Goal: Information Seeking & Learning: Learn about a topic

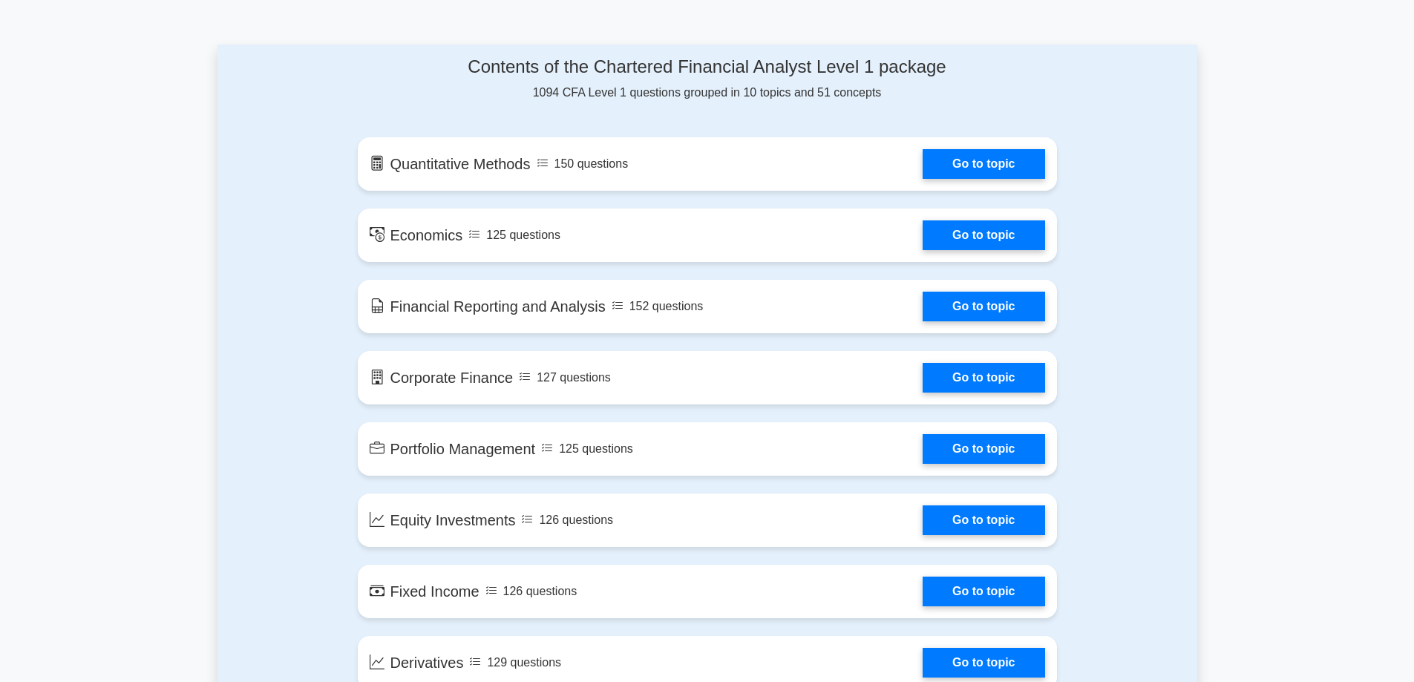
scroll to position [816, 0]
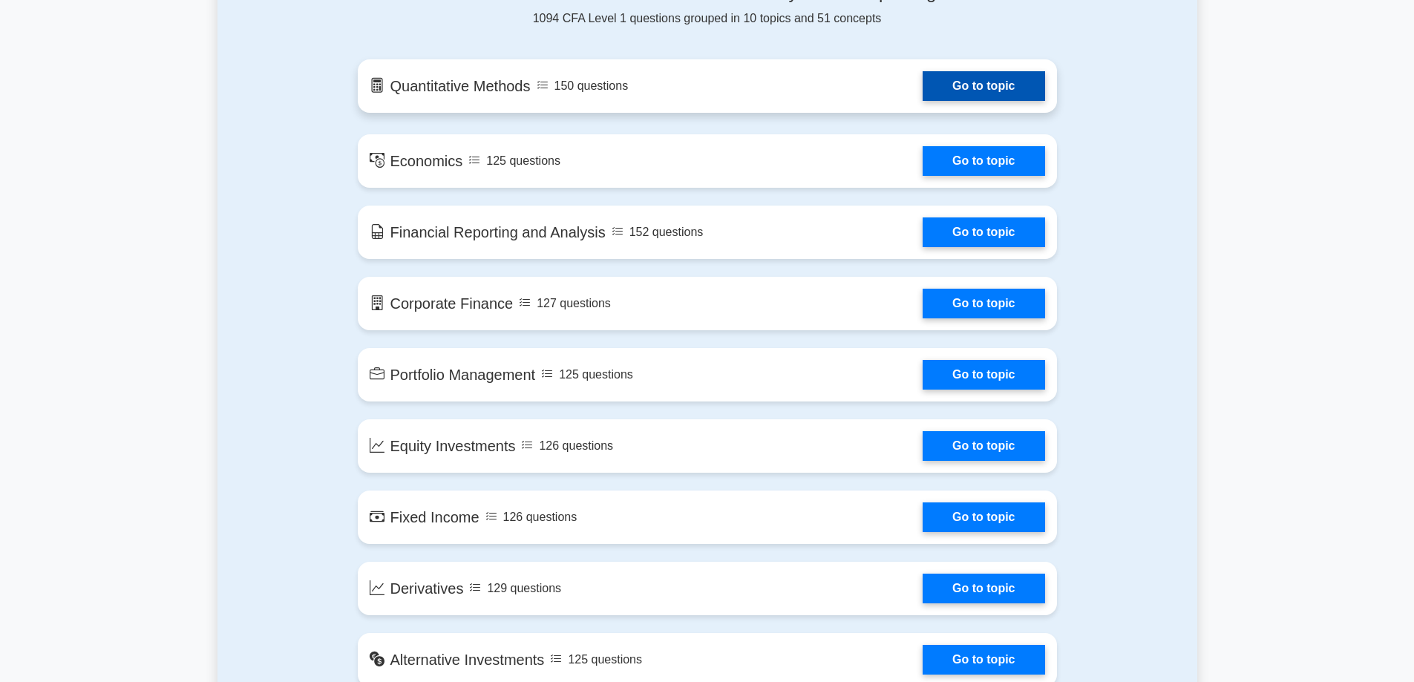
click at [967, 83] on link "Go to topic" at bounding box center [983, 86] width 122 height 30
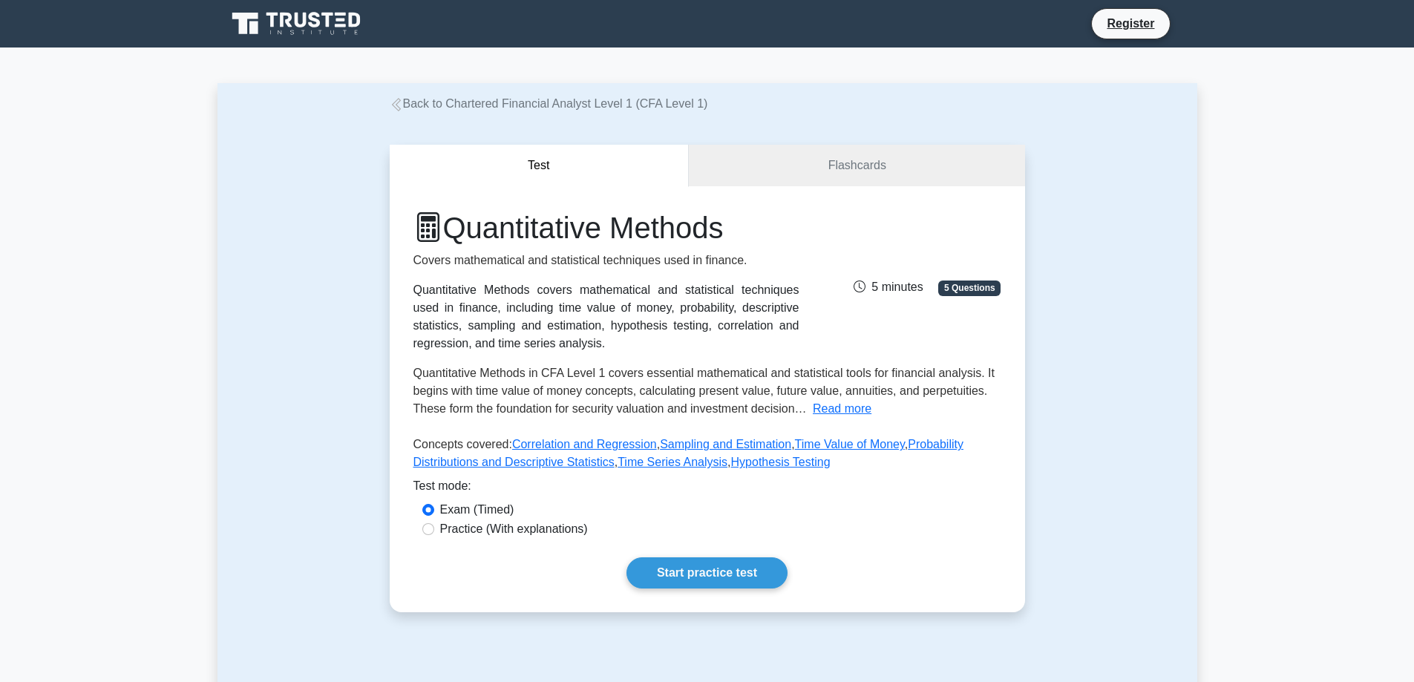
click at [440, 531] on label "Practice (With explanations)" at bounding box center [514, 529] width 148 height 18
click at [434, 531] on input "Practice (With explanations)" at bounding box center [428, 529] width 12 height 12
radio input "true"
click at [685, 578] on link "Start practice test" at bounding box center [706, 572] width 161 height 31
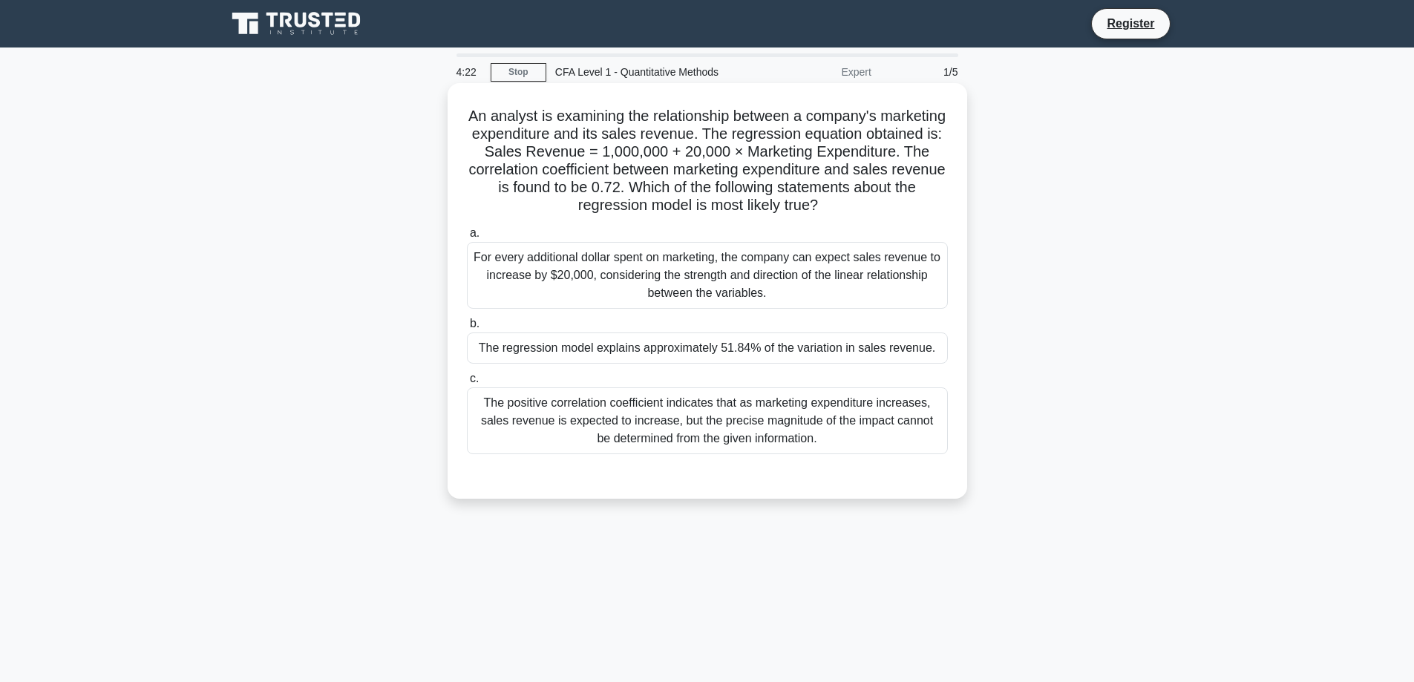
click at [675, 288] on div "For every additional dollar spent on marketing, the company can expect sales re…" at bounding box center [707, 275] width 481 height 67
click at [467, 238] on input "a. For every additional dollar spent on marketing, the company can expect sales…" at bounding box center [467, 234] width 0 height 10
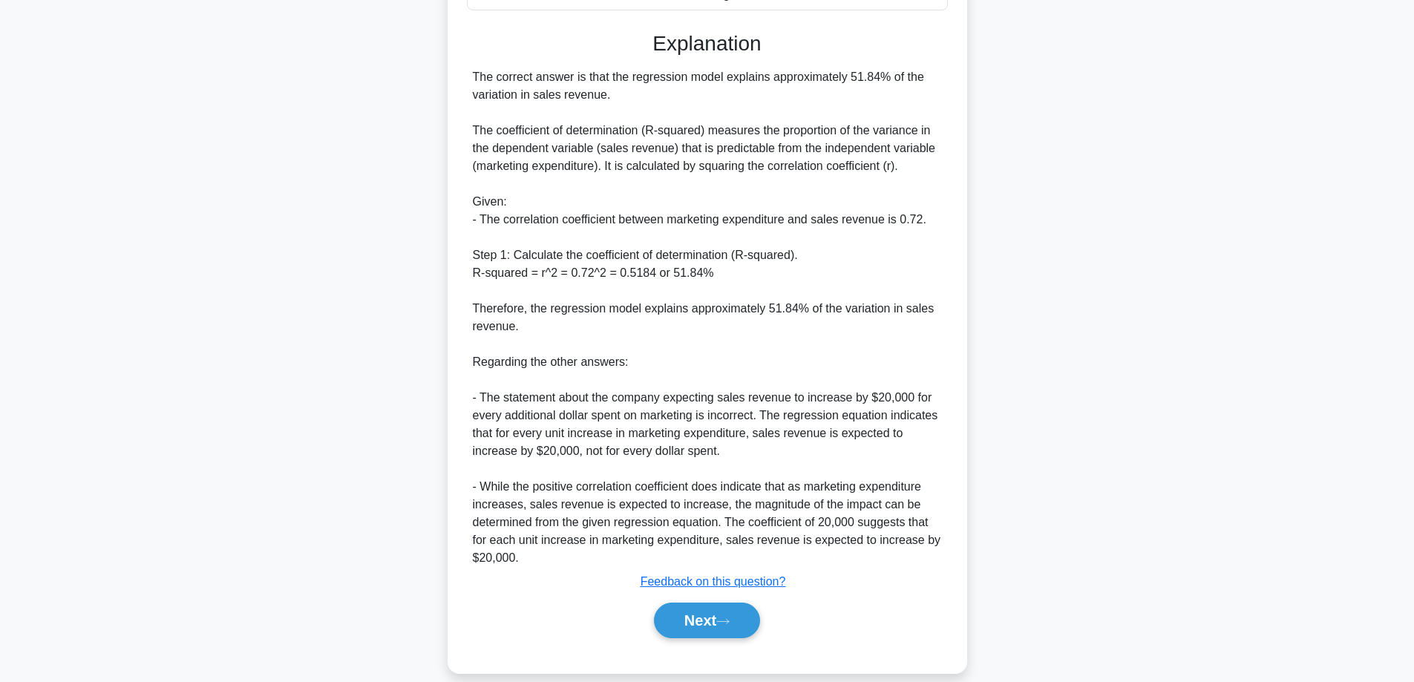
scroll to position [465, 0]
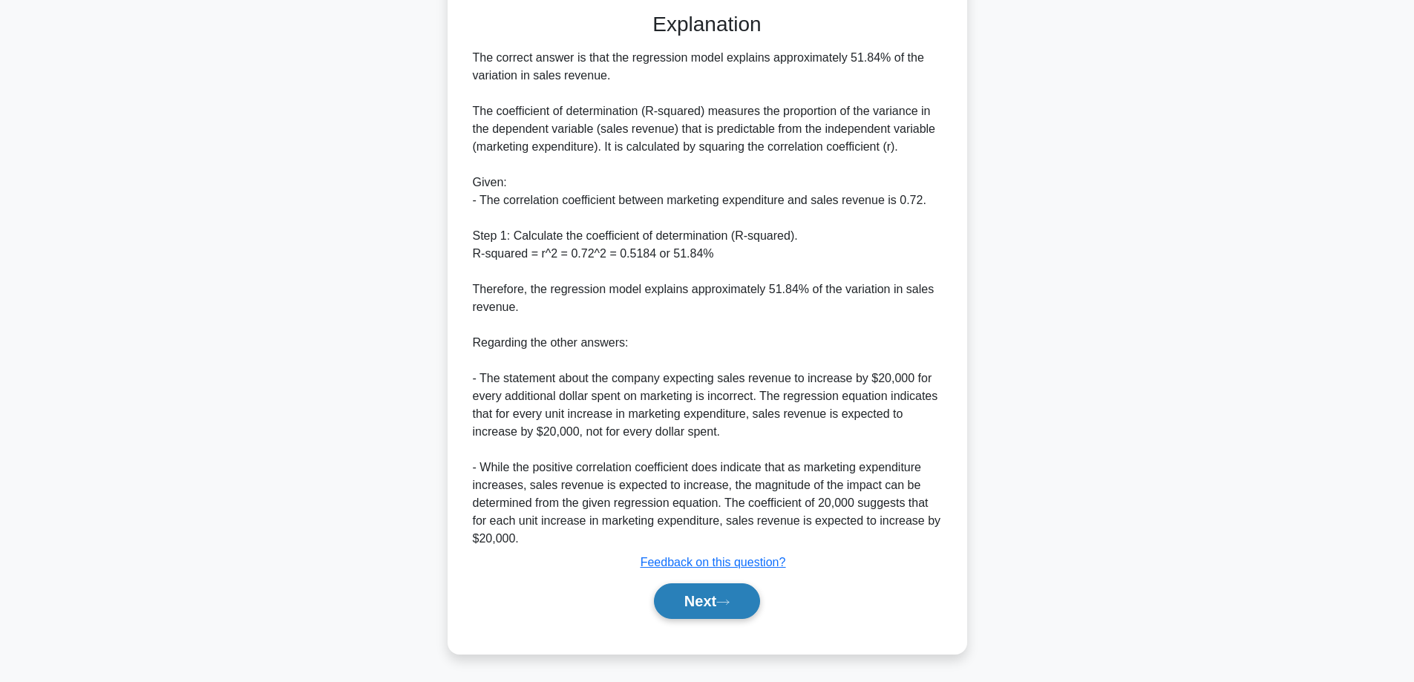
click at [691, 595] on button "Next" at bounding box center [707, 601] width 106 height 36
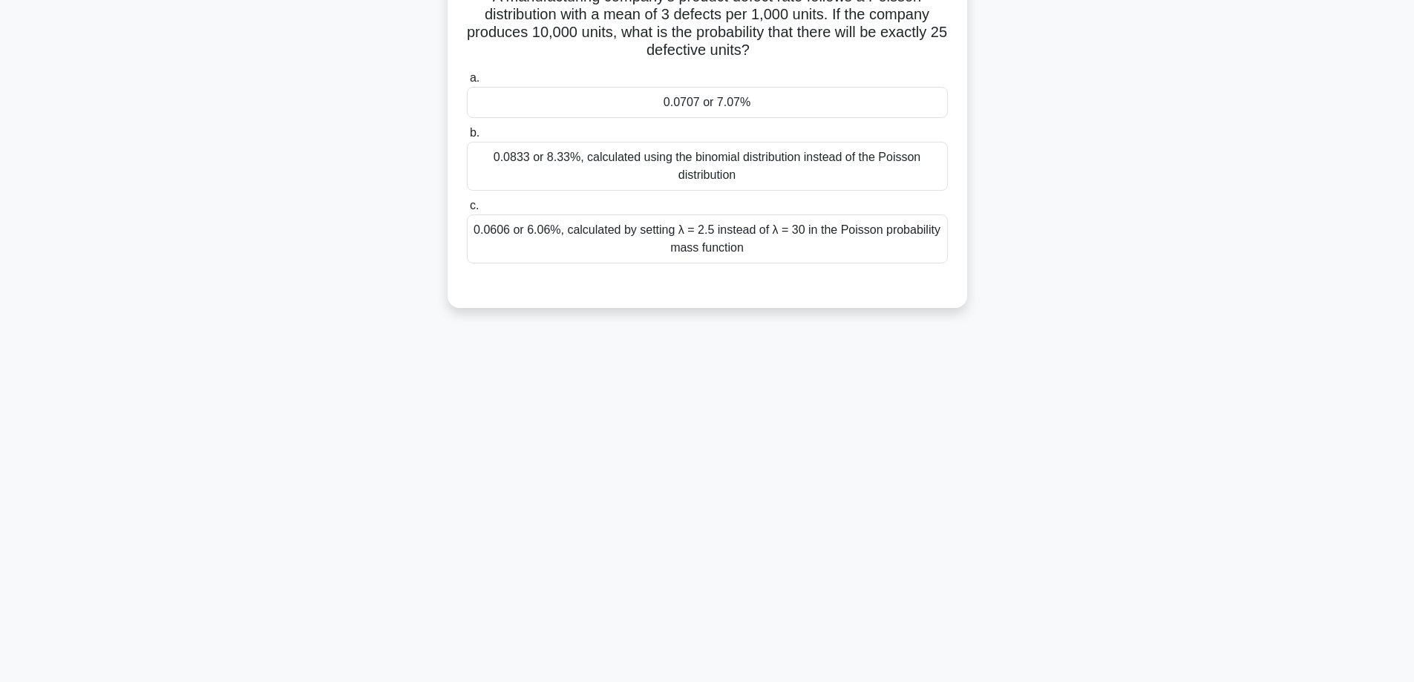
scroll to position [0, 0]
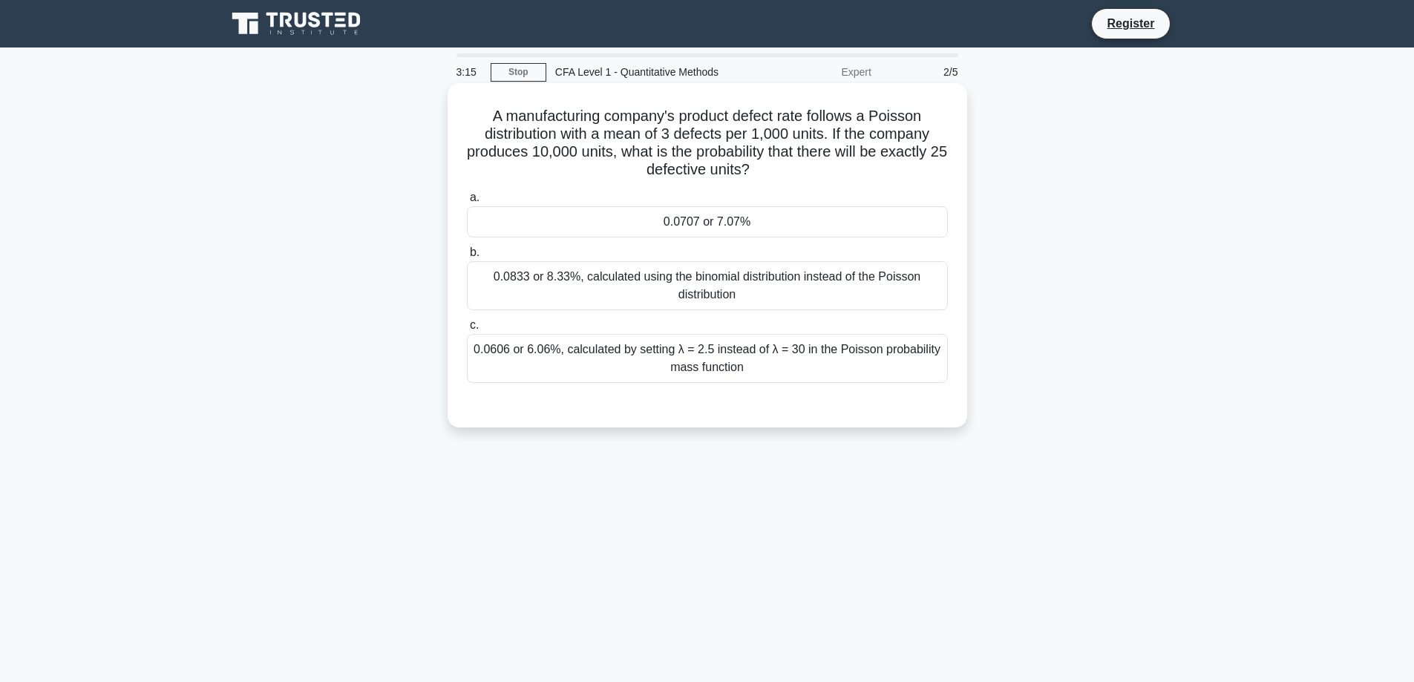
click at [735, 354] on div "0.0606 or 6.06%, calculated by setting λ = 2.5 instead of λ = 30 in the Poisson…" at bounding box center [707, 358] width 481 height 49
click at [467, 330] on input "c. 0.0606 or 6.06%, calculated by setting λ = 2.5 instead of λ = 30 in the Pois…" at bounding box center [467, 326] width 0 height 10
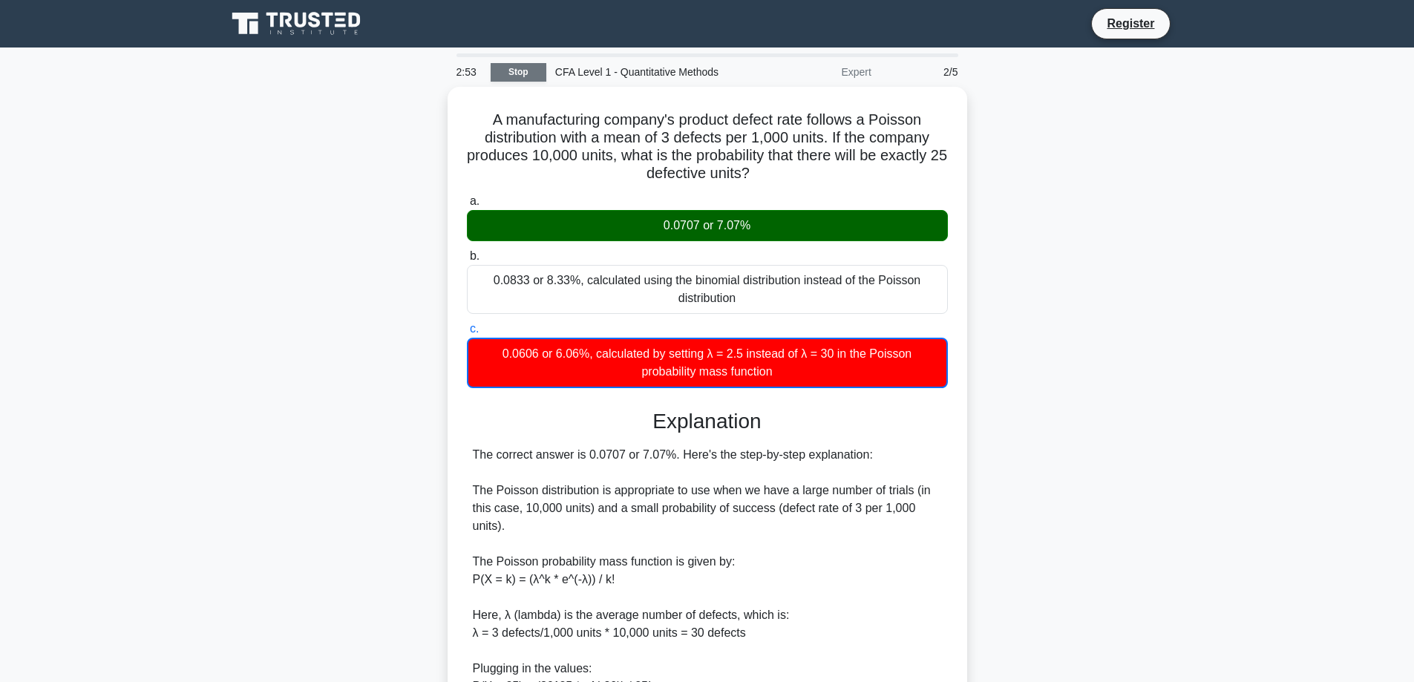
click at [527, 79] on link "Stop" at bounding box center [519, 72] width 56 height 19
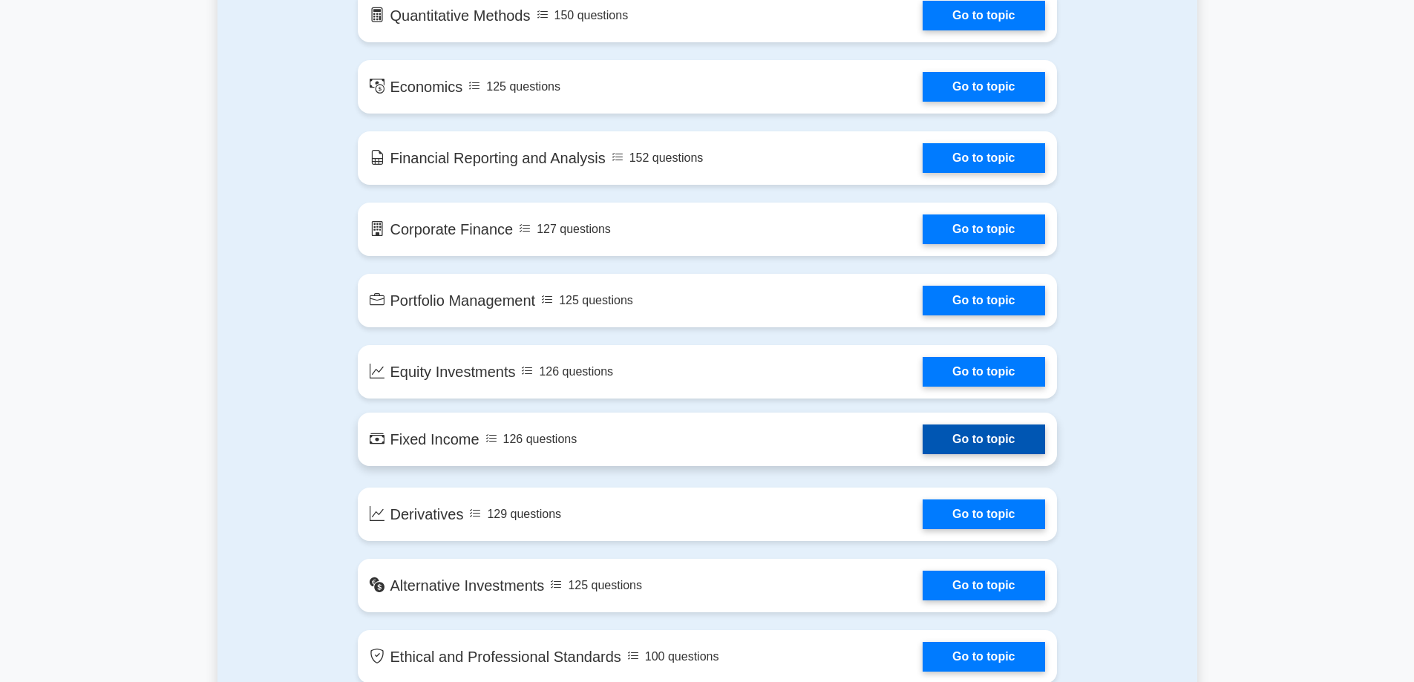
scroll to position [742, 0]
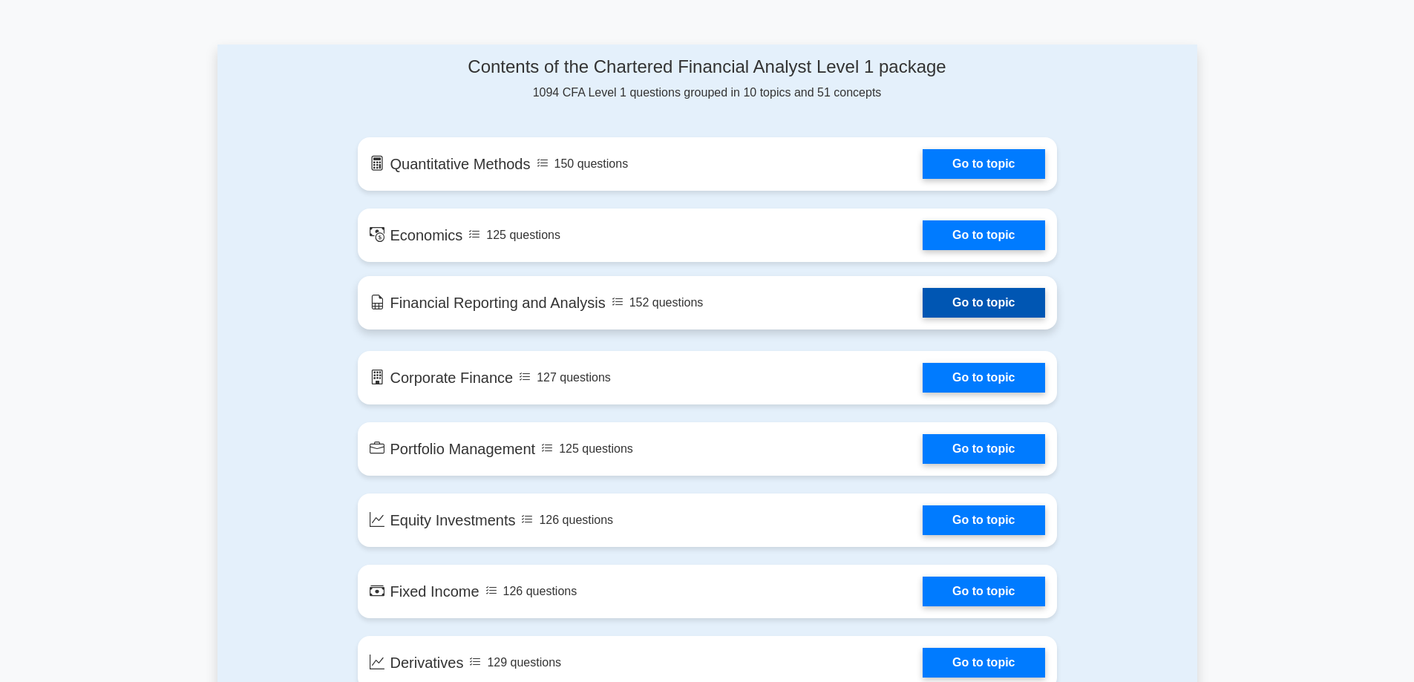
click at [960, 308] on link "Go to topic" at bounding box center [983, 303] width 122 height 30
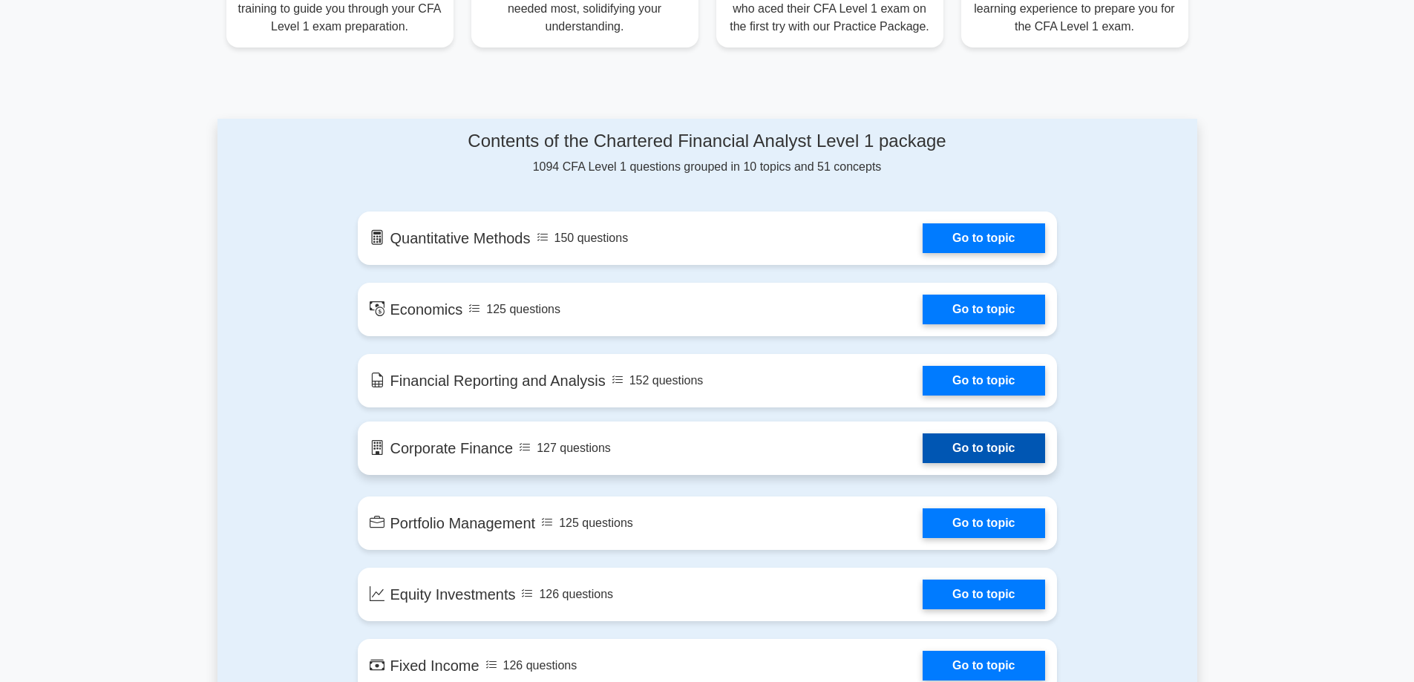
scroll to position [445, 0]
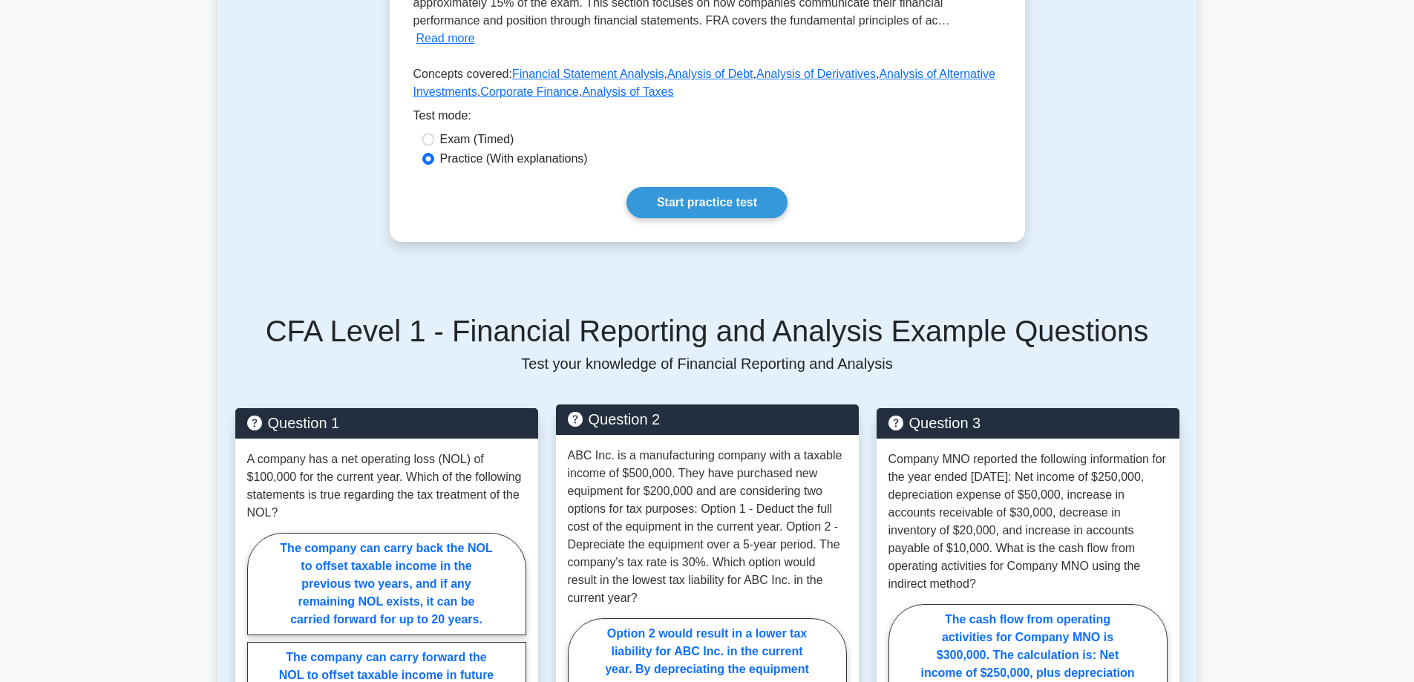
scroll to position [223, 0]
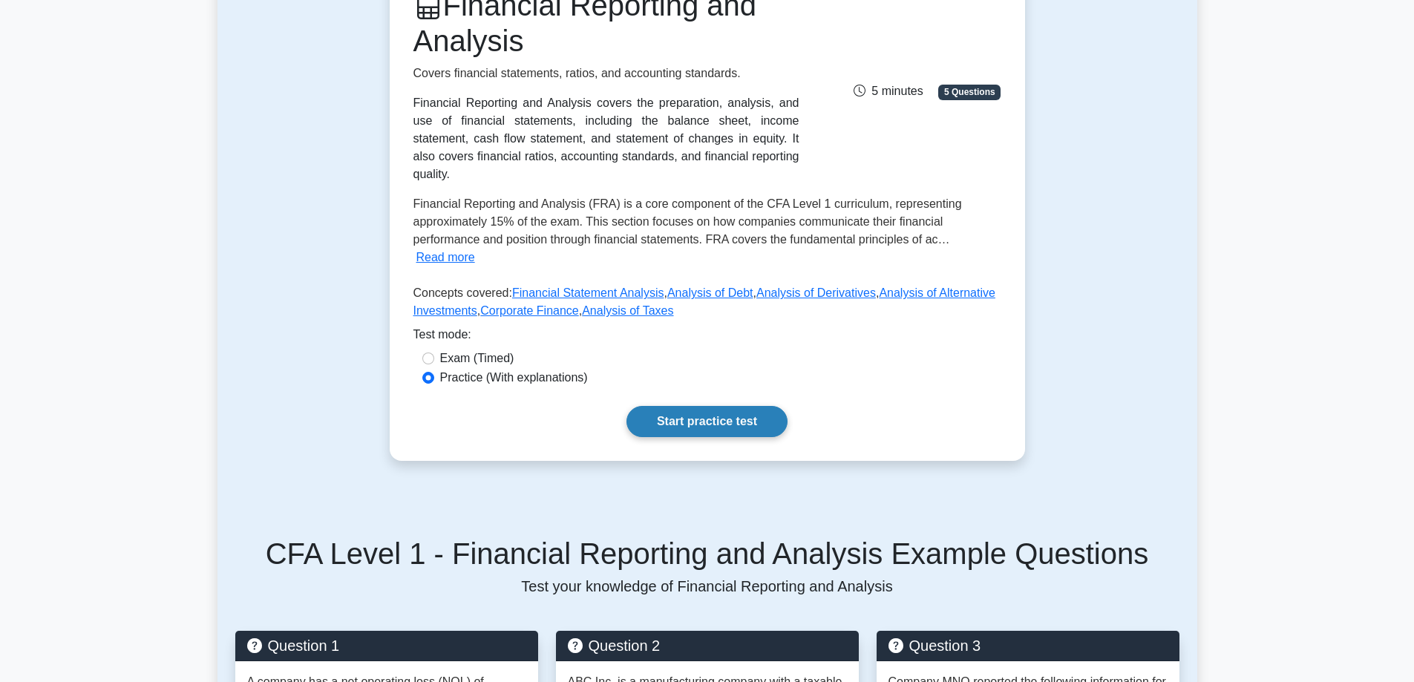
click at [715, 406] on link "Start practice test" at bounding box center [706, 421] width 161 height 31
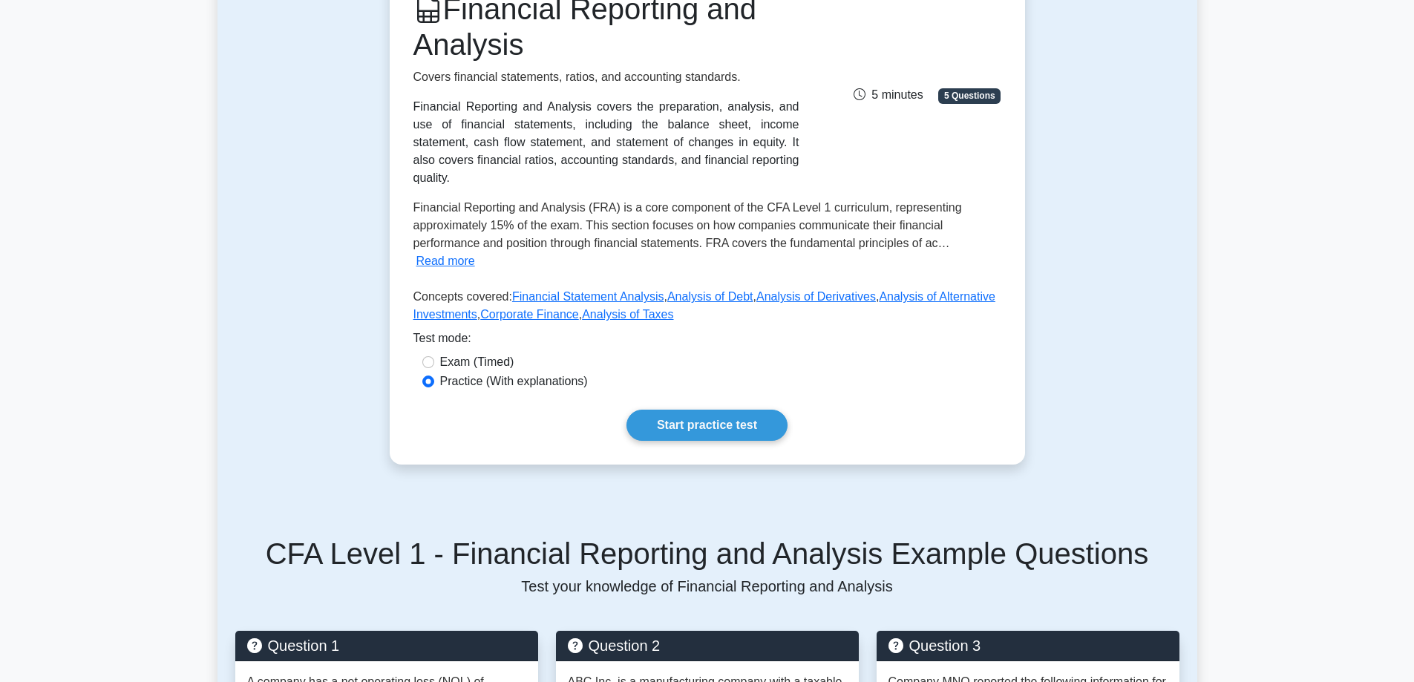
scroll to position [0, 0]
